Goal: Book appointment/travel/reservation

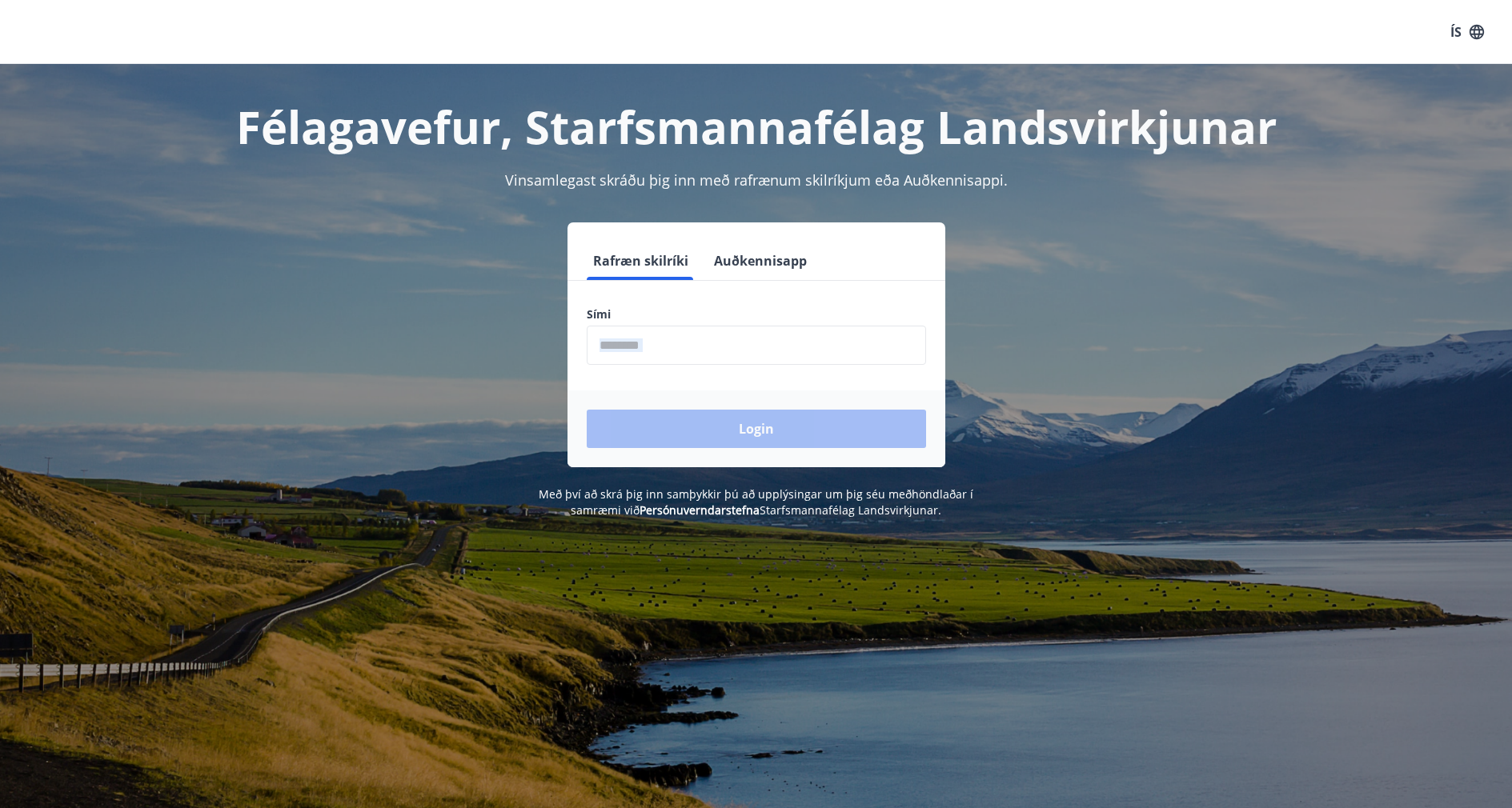
drag, startPoint x: 658, startPoint y: 366, endPoint x: 665, endPoint y: 357, distance: 11.4
click at [665, 357] on form "Rafræn skilríki Auðkennisapp Sími ​ Login" at bounding box center [756, 354] width 378 height 226
click at [665, 357] on input "phone" at bounding box center [756, 345] width 339 height 40
type input "*"
type input "********"
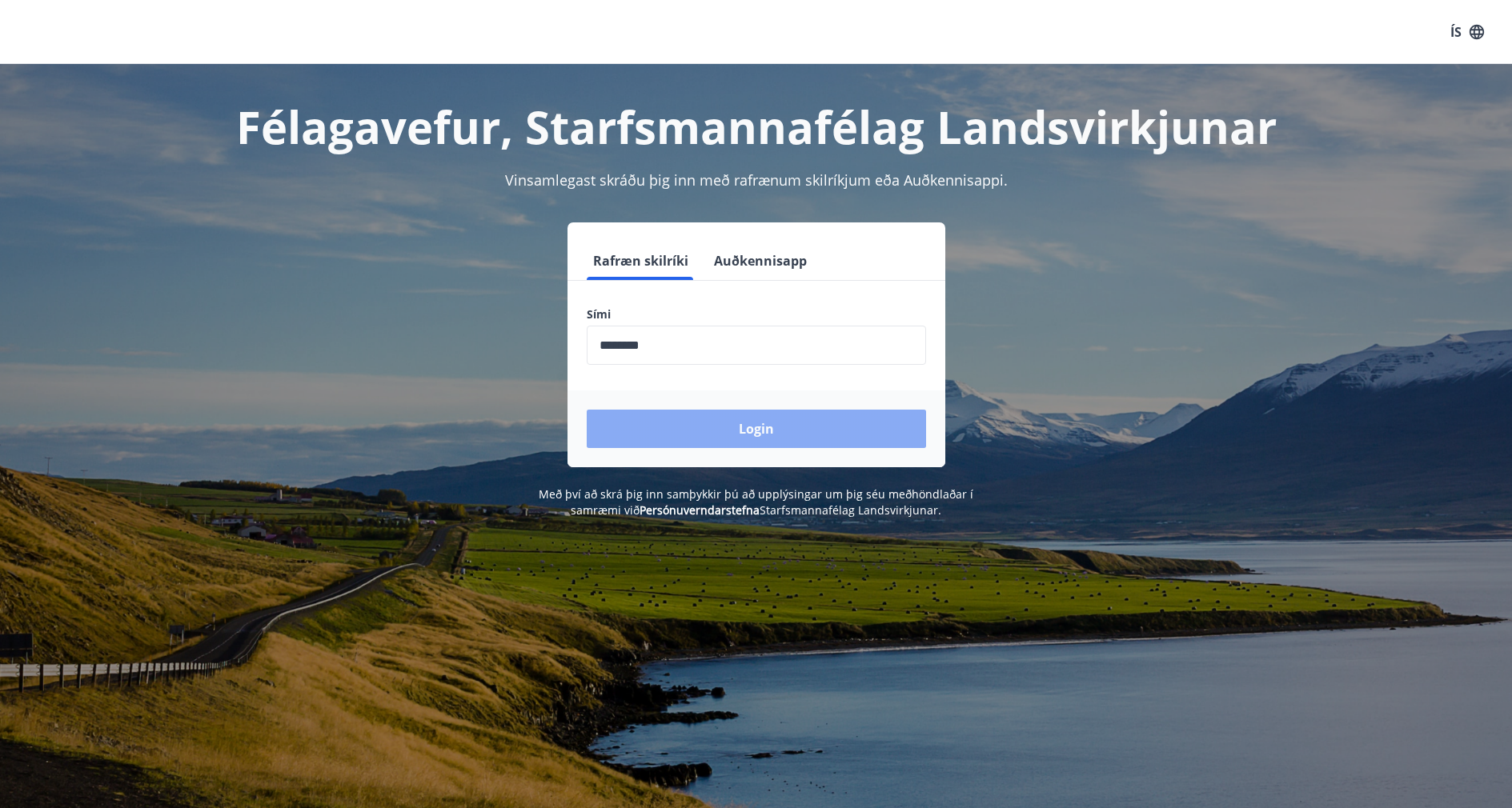
click at [695, 425] on button "Login" at bounding box center [756, 429] width 339 height 39
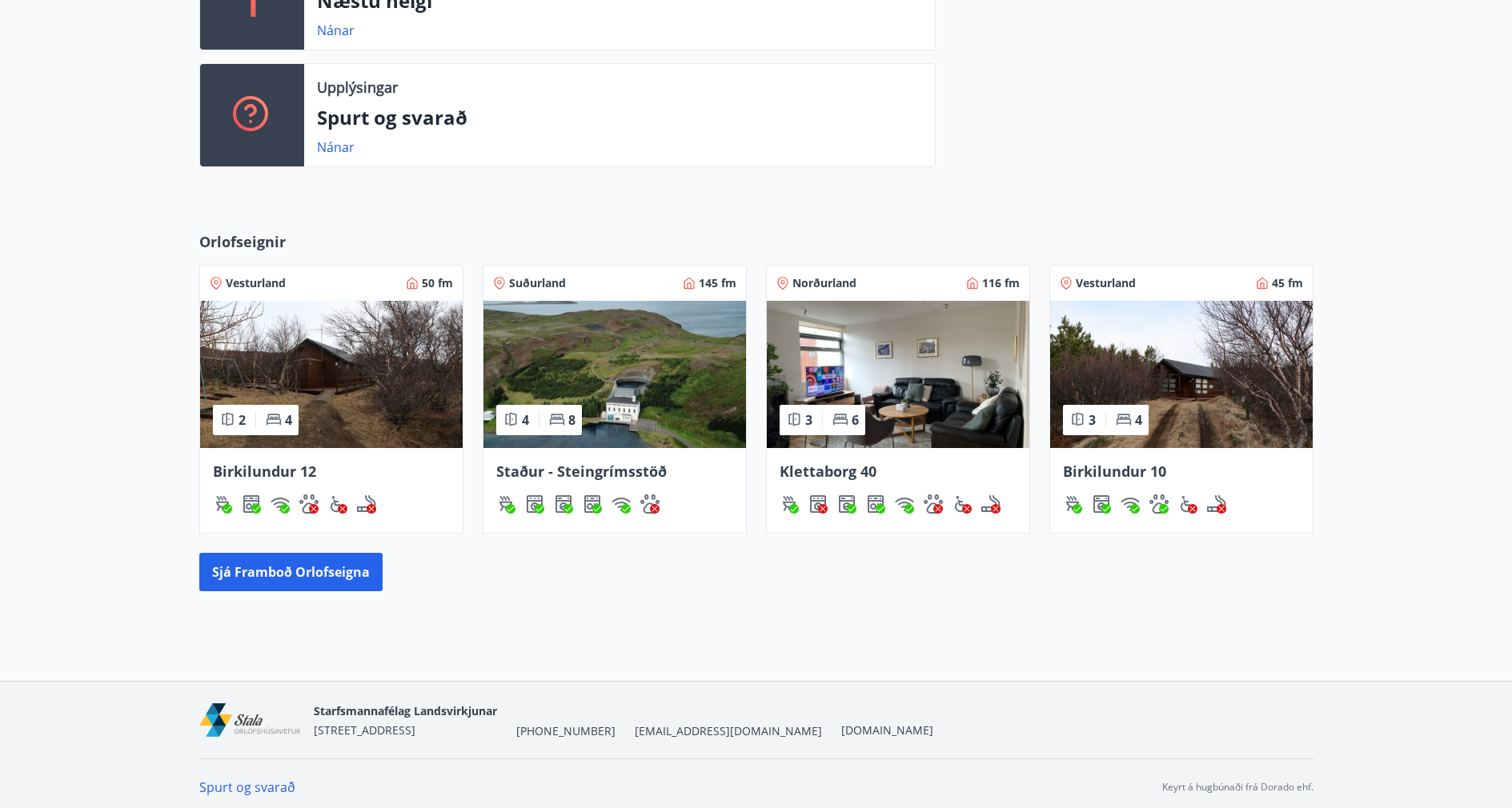
scroll to position [505, 0]
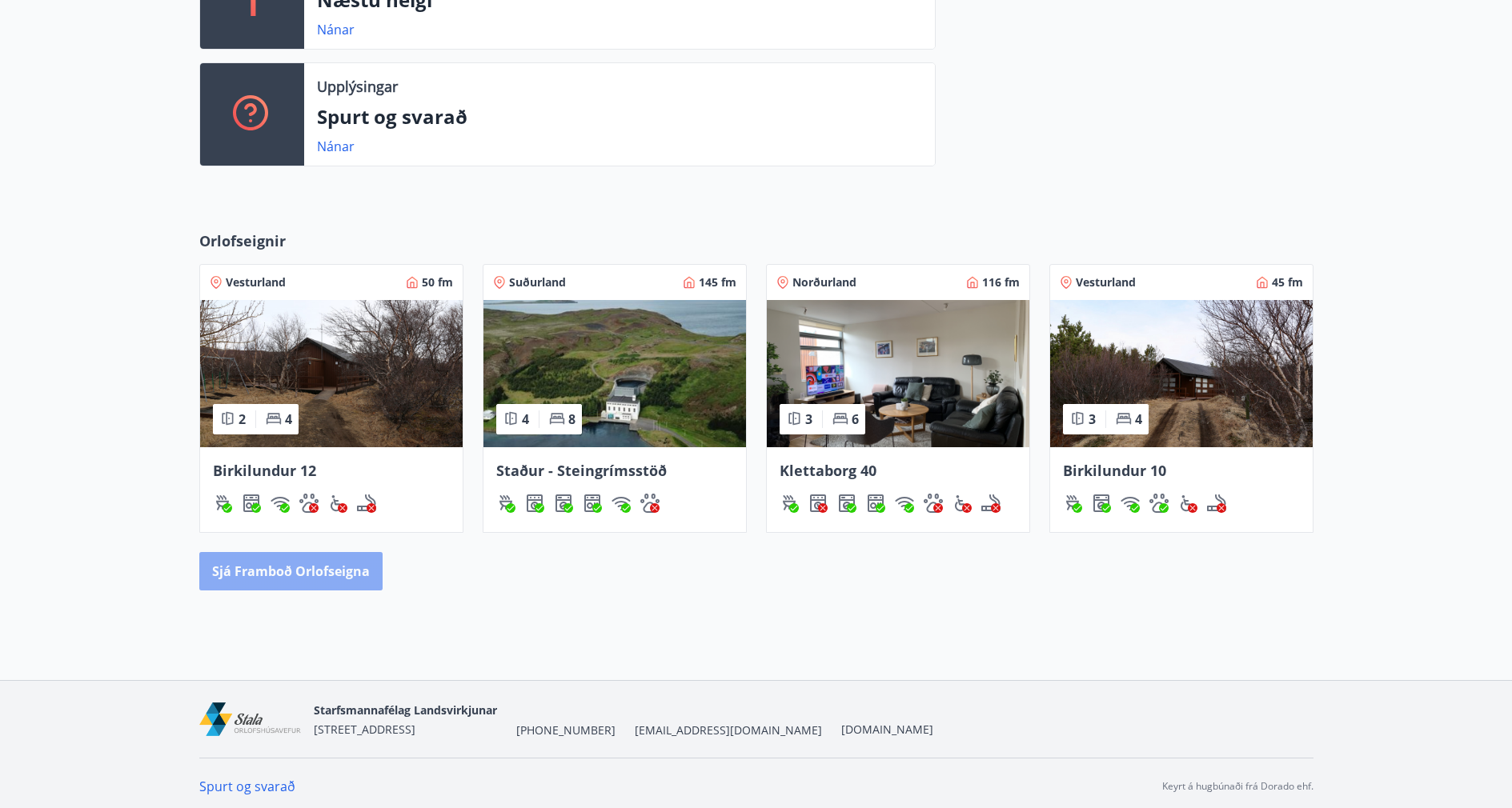
click at [293, 564] on button "Sjá framboð orlofseigna" at bounding box center [291, 572] width 183 height 39
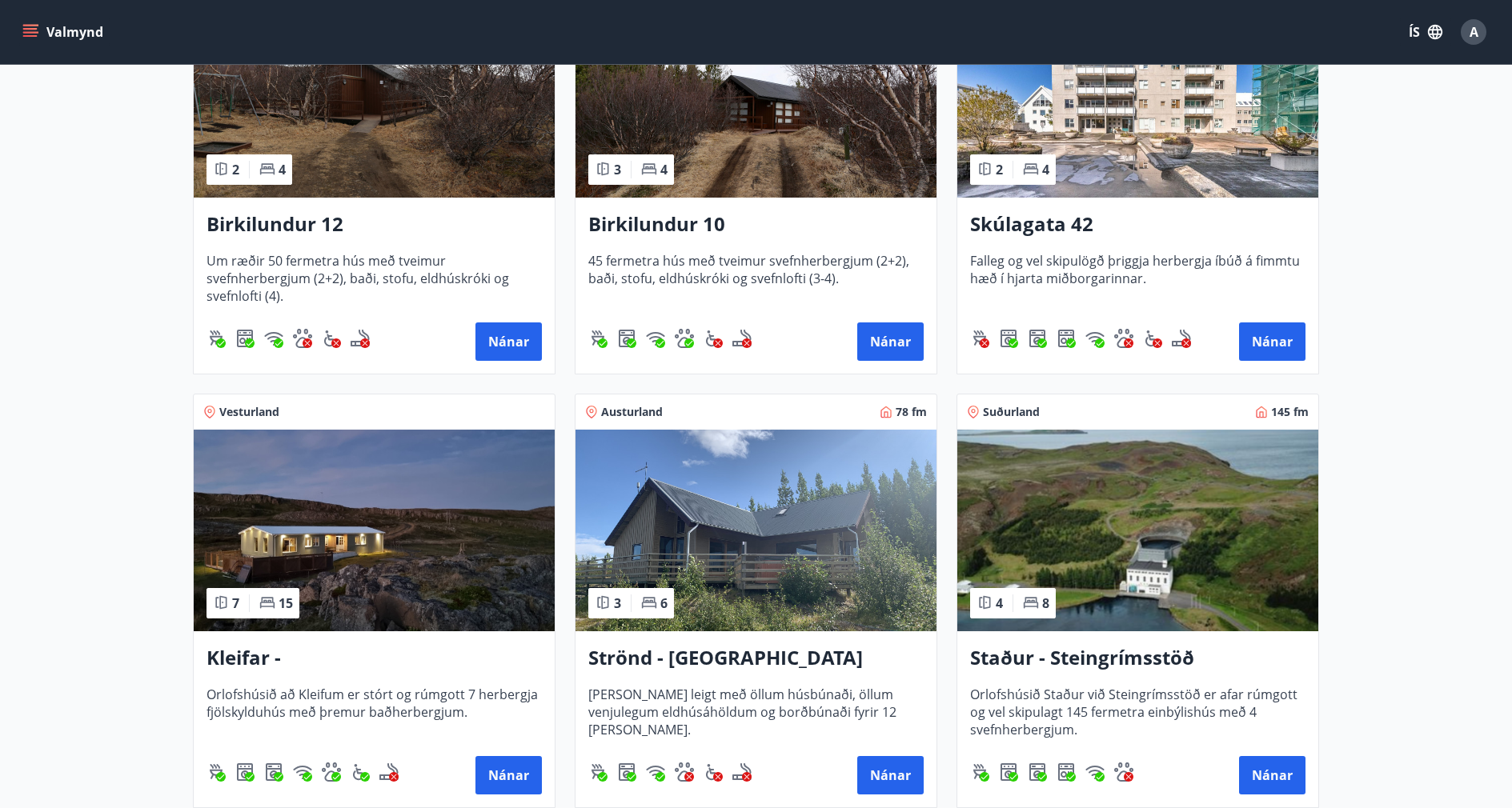
scroll to position [413, 0]
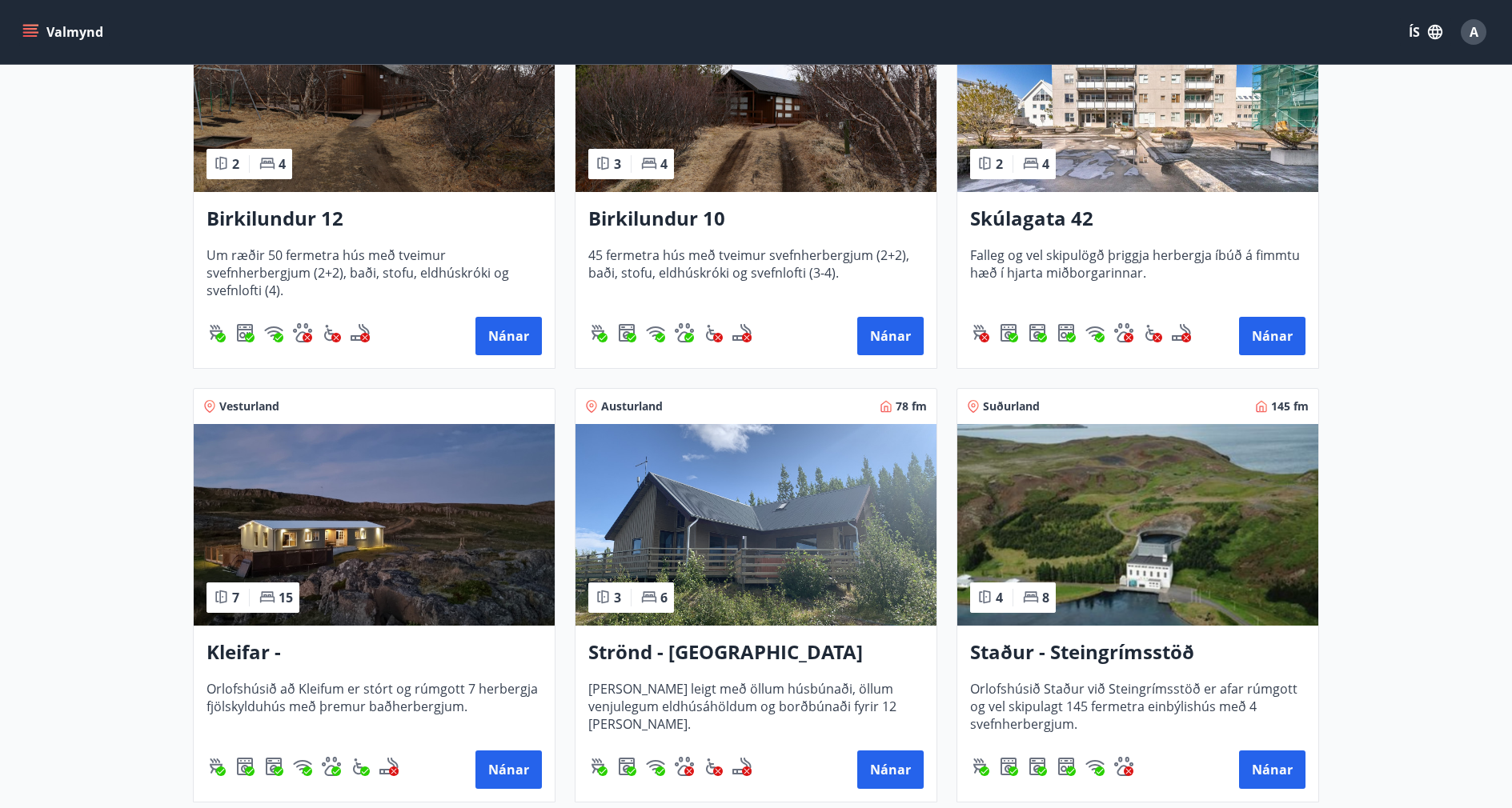
click at [449, 644] on h3 "Kleifar - Drangsnes/Hólmavík" at bounding box center [374, 653] width 336 height 29
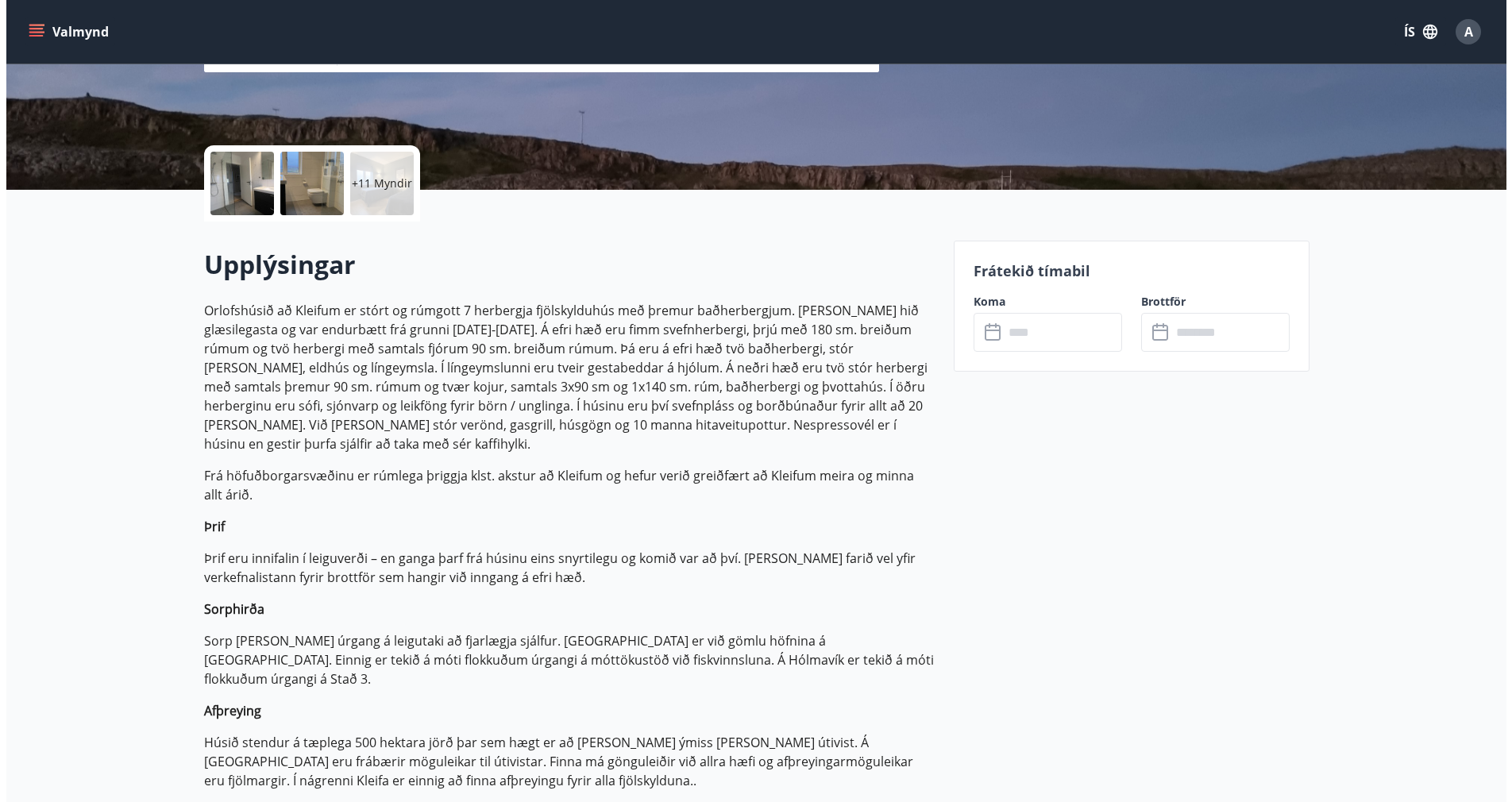
scroll to position [360, 0]
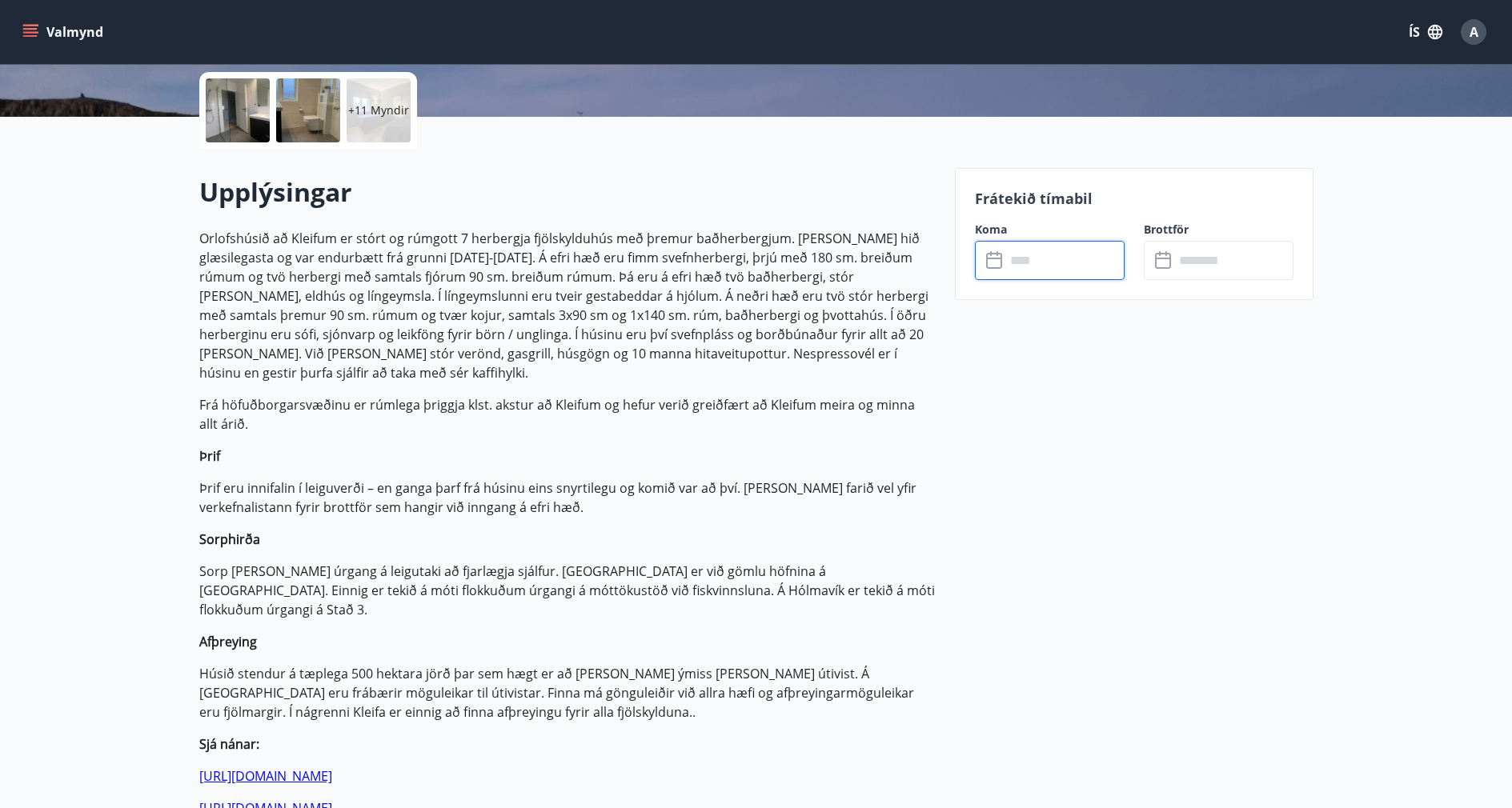
click at [1047, 257] on input "text" at bounding box center [1064, 260] width 119 height 40
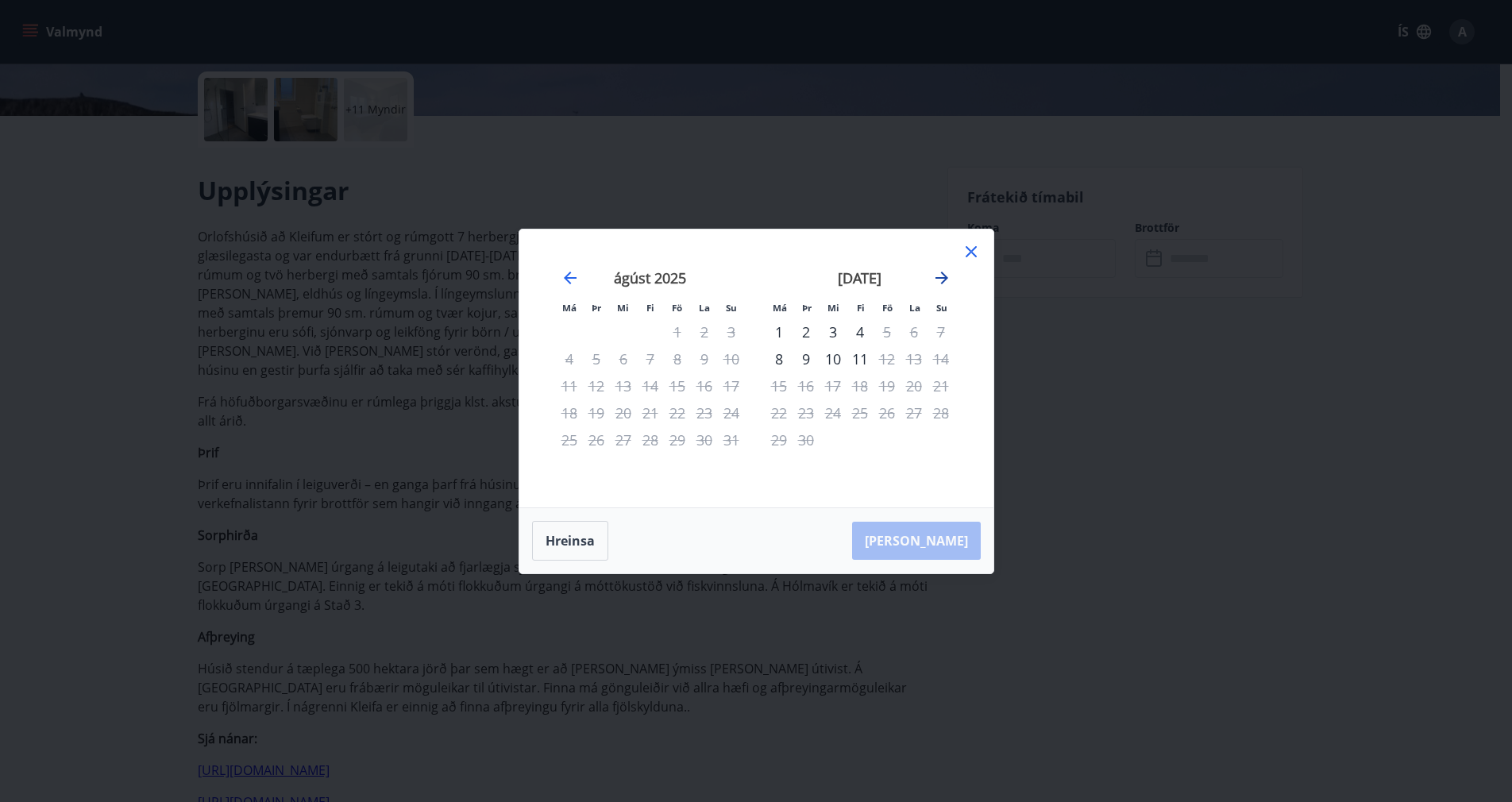
click at [950, 275] on icon "Move forward to switch to the next month." at bounding box center [942, 278] width 19 height 19
click at [944, 282] on icon "Move forward to switch to the next month." at bounding box center [942, 278] width 19 height 19
click at [569, 273] on icon "Move backward to switch to the previous month." at bounding box center [570, 278] width 13 height 13
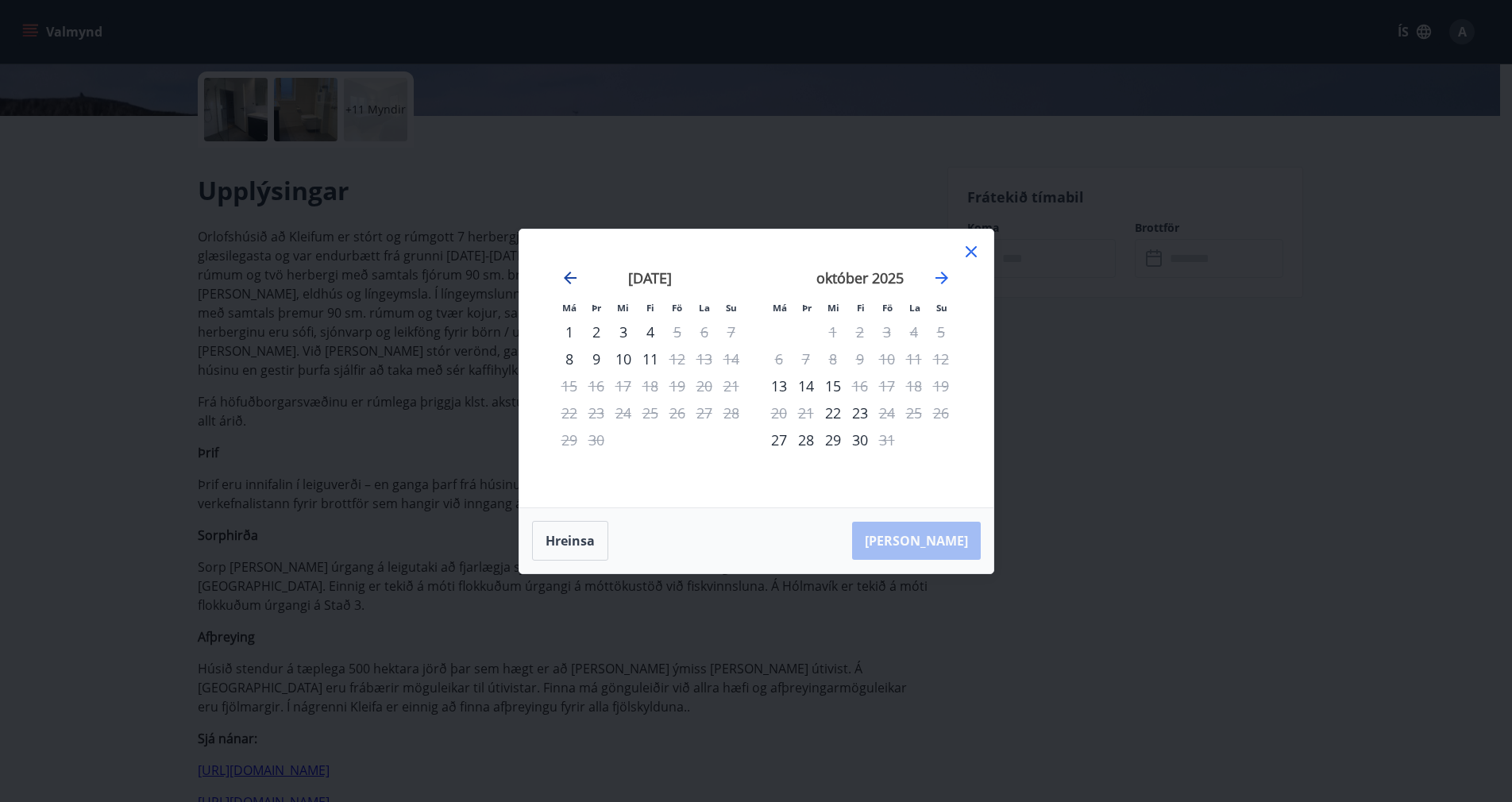
click at [569, 273] on icon "Move backward to switch to the previous month." at bounding box center [570, 278] width 13 height 13
click at [940, 280] on icon "Move forward to switch to the next month." at bounding box center [942, 278] width 19 height 19
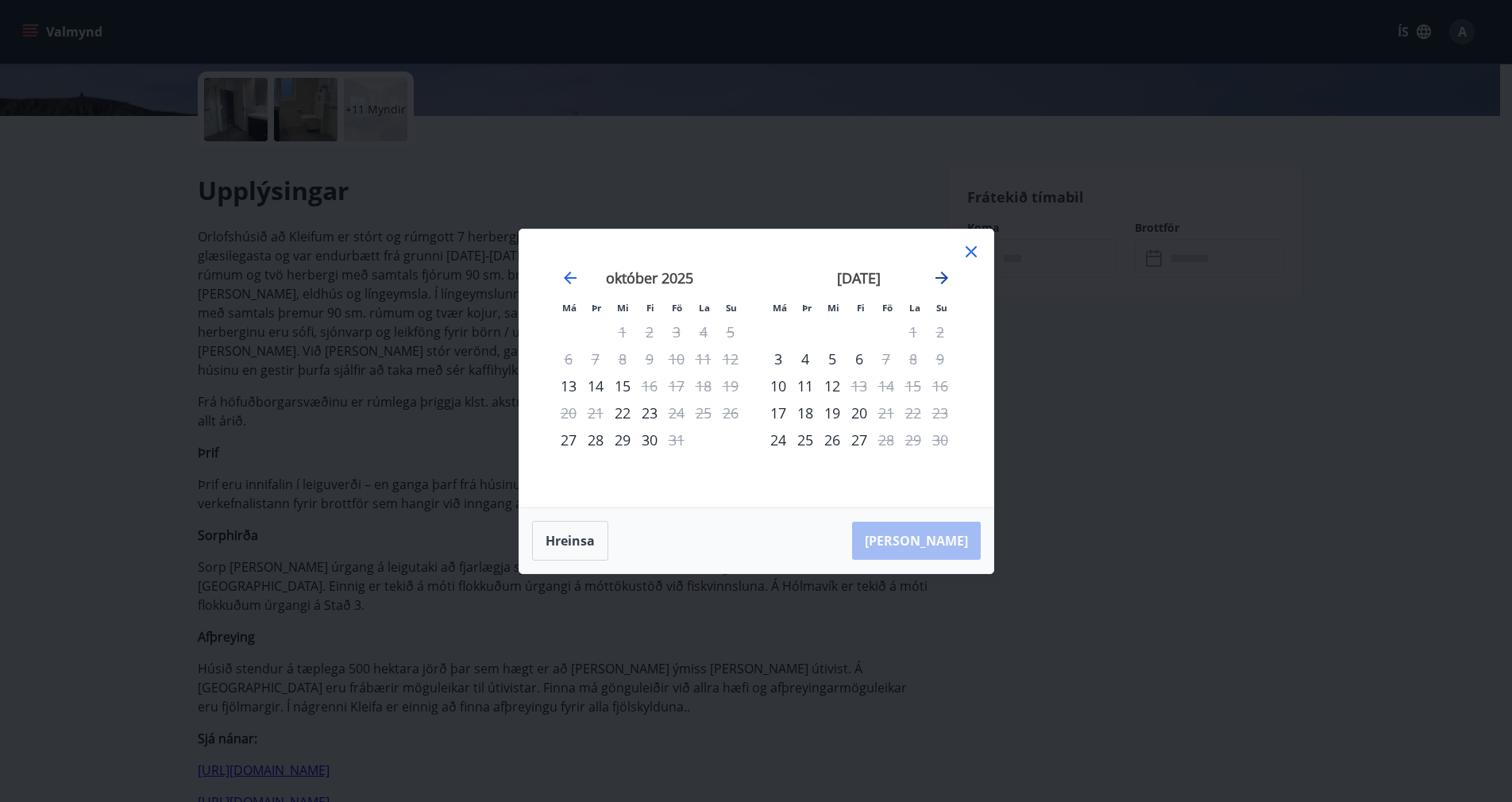
click at [943, 273] on icon "Move forward to switch to the next month." at bounding box center [942, 278] width 13 height 13
click at [936, 272] on icon "Move forward to switch to the next month." at bounding box center [942, 278] width 19 height 19
drag, startPoint x: 936, startPoint y: 272, endPoint x: 671, endPoint y: 275, distance: 265.0
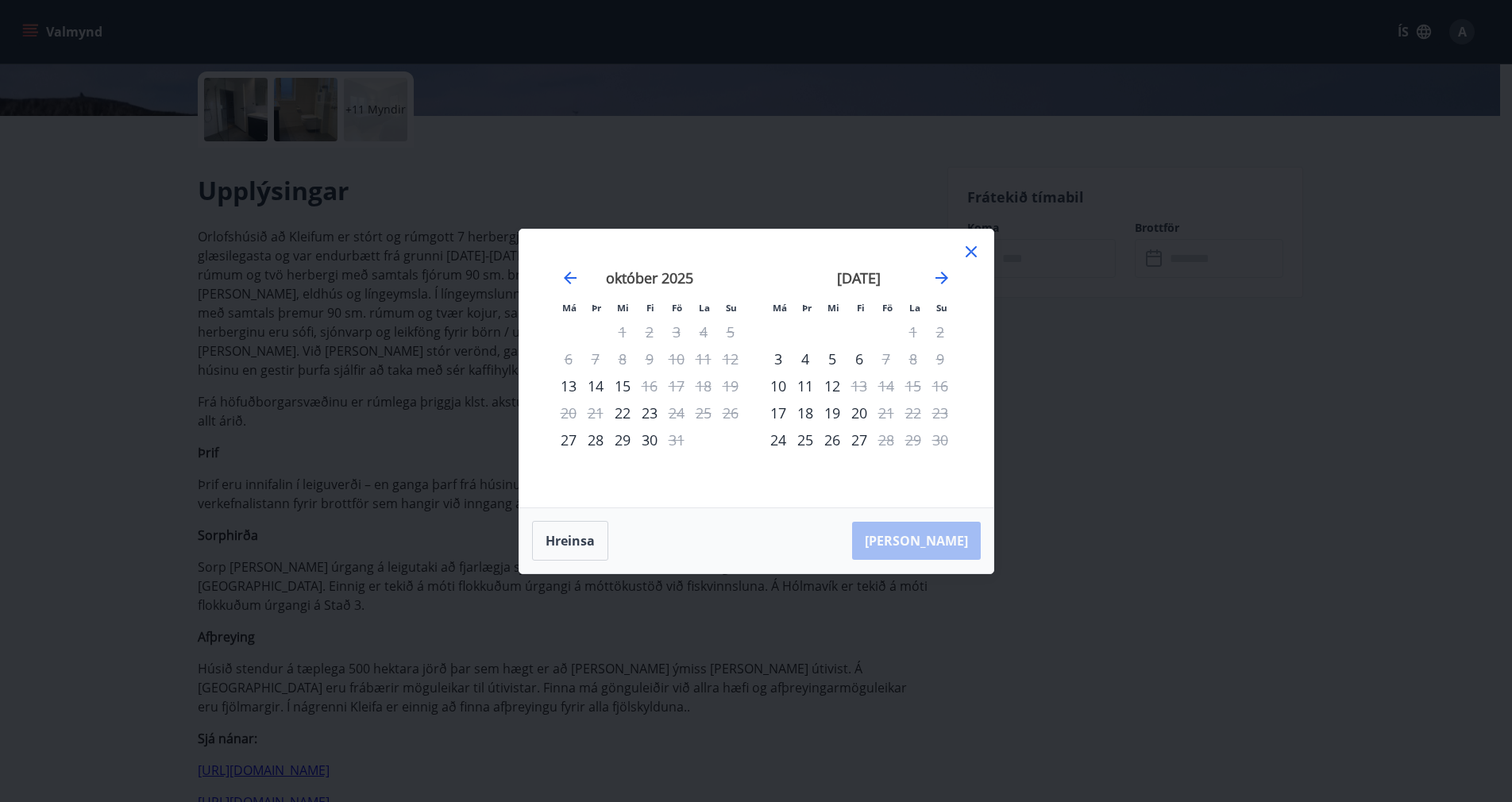
click at [671, 275] on div "ágúst 2025 1 2 3 4 5 6 7 8 9 10 11 12 13 14 15 16 17 18 19 20 21 22 23 24 25 26…" at bounding box center [756, 368] width 435 height 240
click at [563, 279] on icon "Move backward to switch to the previous month." at bounding box center [570, 278] width 19 height 19
click at [944, 282] on icon "Move forward to switch to the next month." at bounding box center [942, 278] width 13 height 13
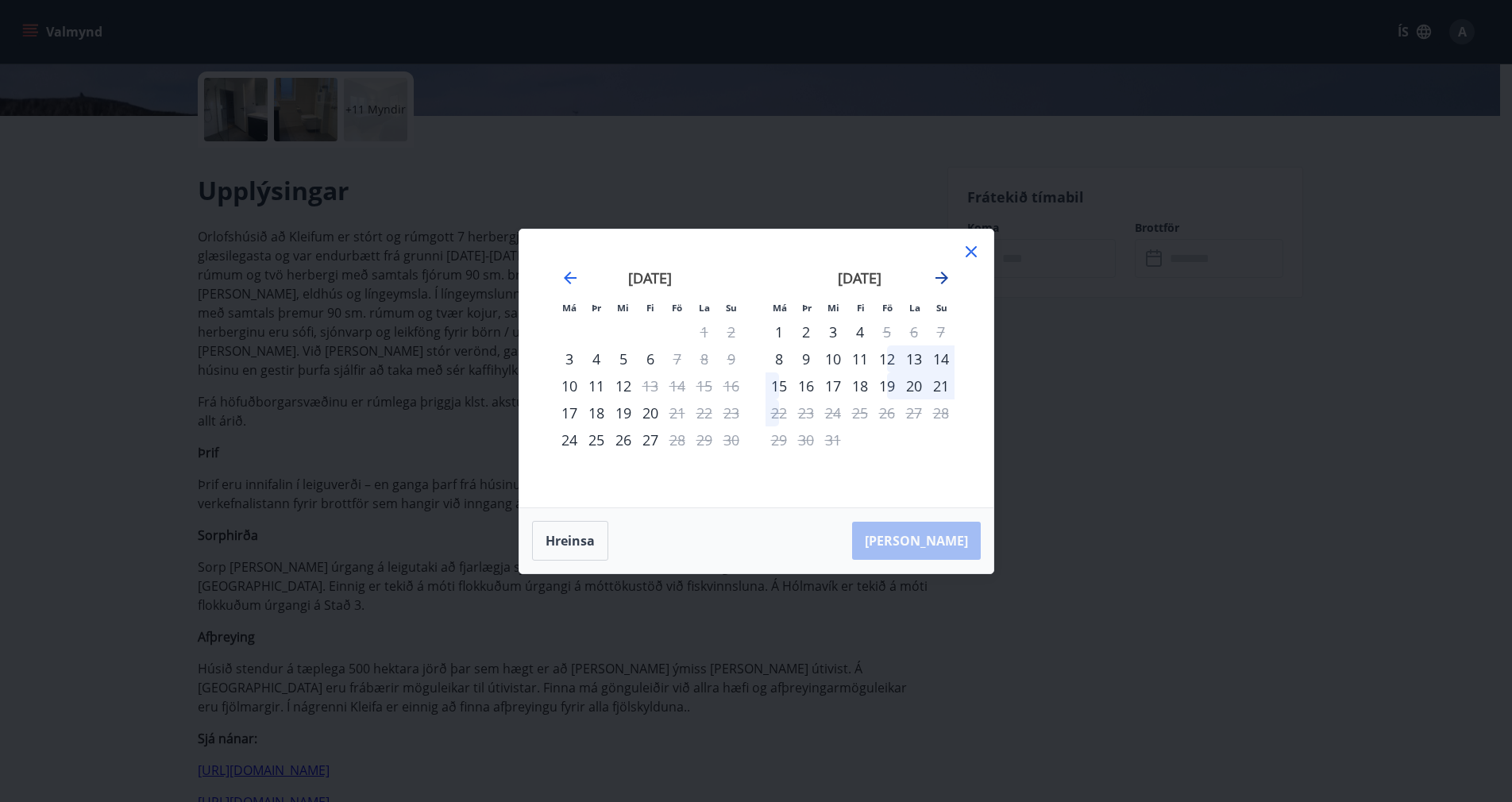
click at [944, 283] on icon "Move forward to switch to the next month." at bounding box center [942, 278] width 19 height 19
click at [573, 280] on icon "Move backward to switch to the previous month." at bounding box center [570, 278] width 19 height 19
